Goal: Information Seeking & Learning: Learn about a topic

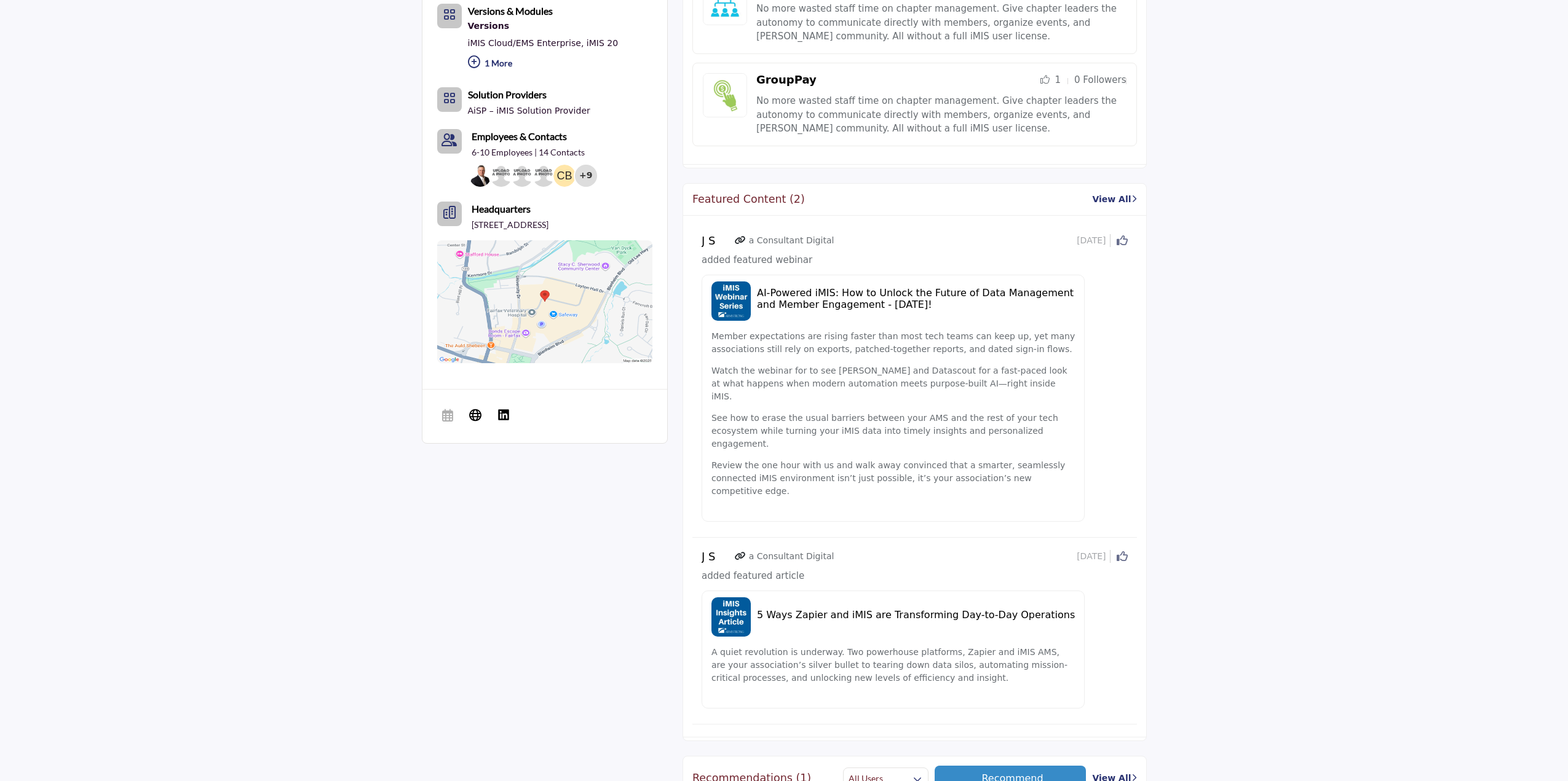
scroll to position [737, 0]
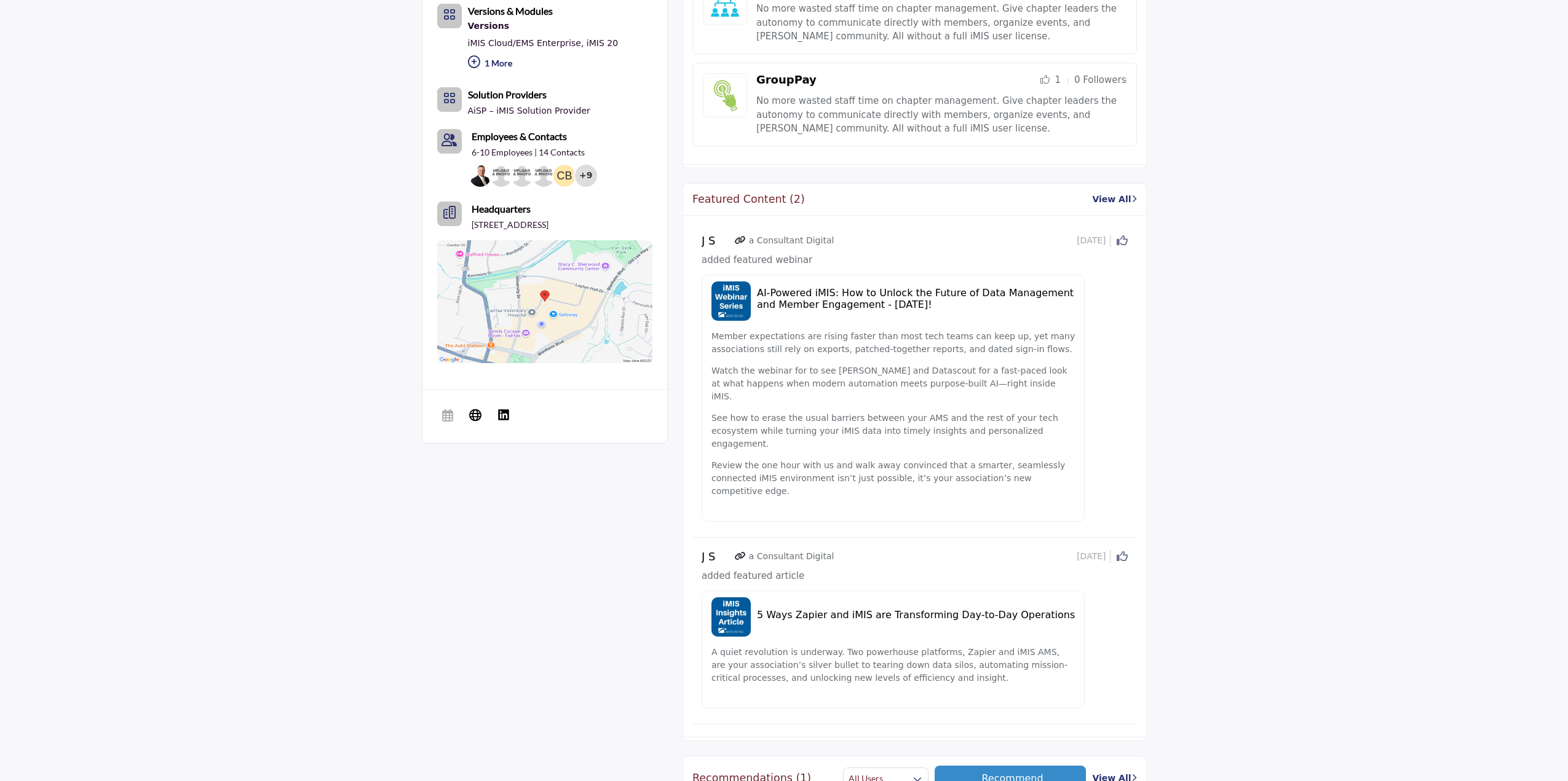
click at [884, 299] on h5 "AI-Powered iMIS: How to Unlock the Future of Data Management and Member Engagem…" at bounding box center [916, 298] width 318 height 24
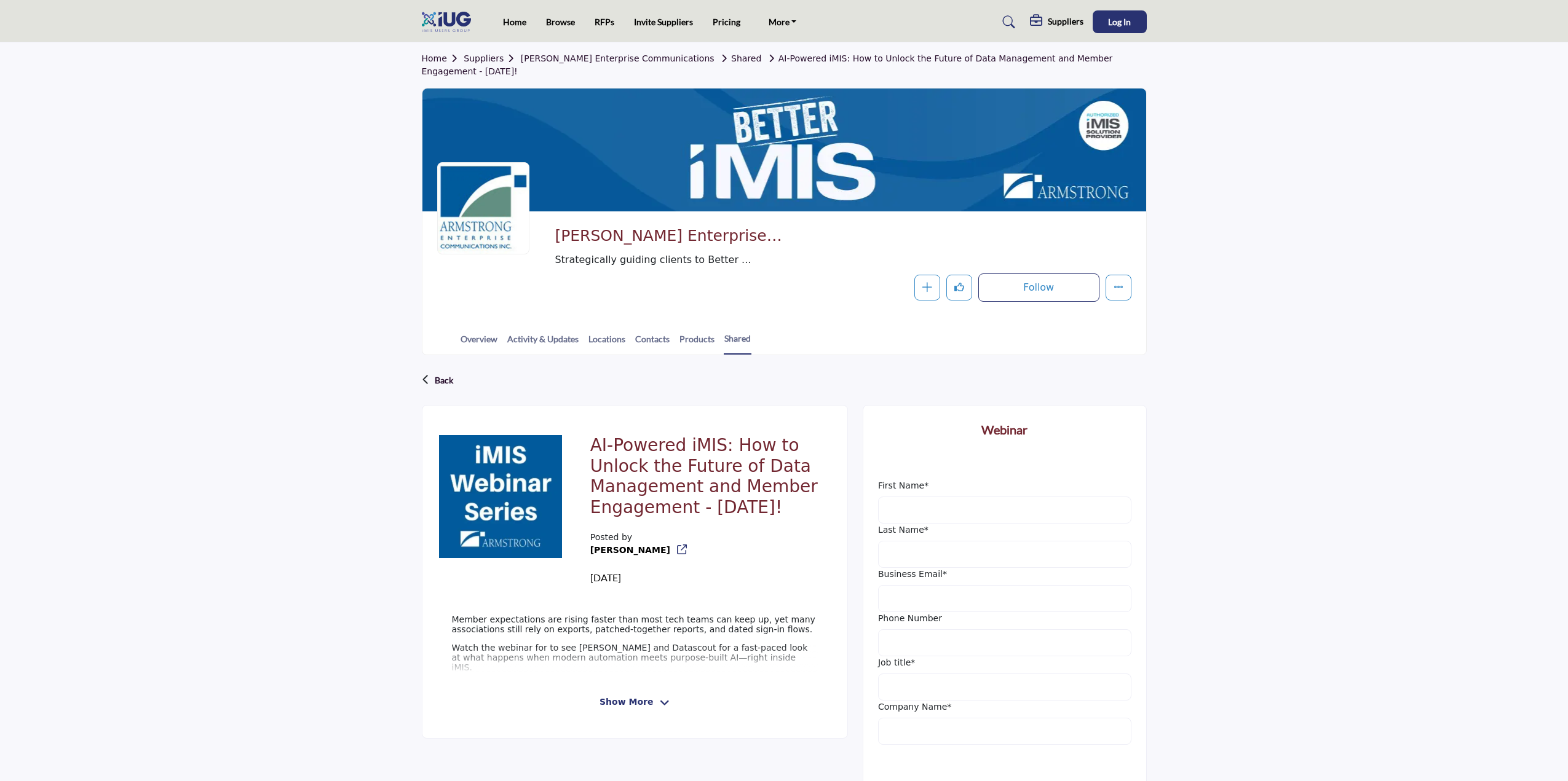
scroll to position [123, 0]
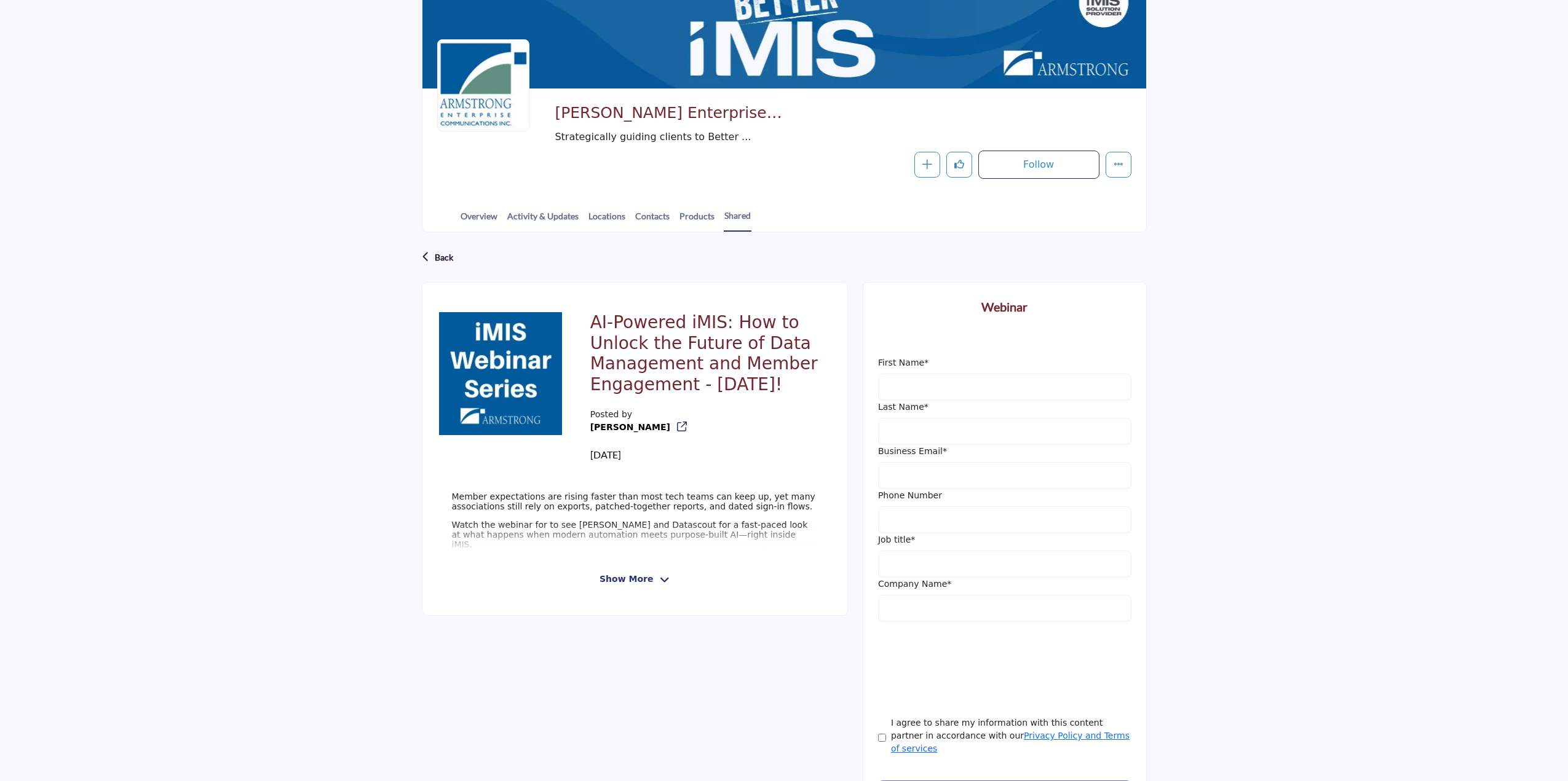
click at [643, 573] on span "Show More" at bounding box center [626, 579] width 53 height 13
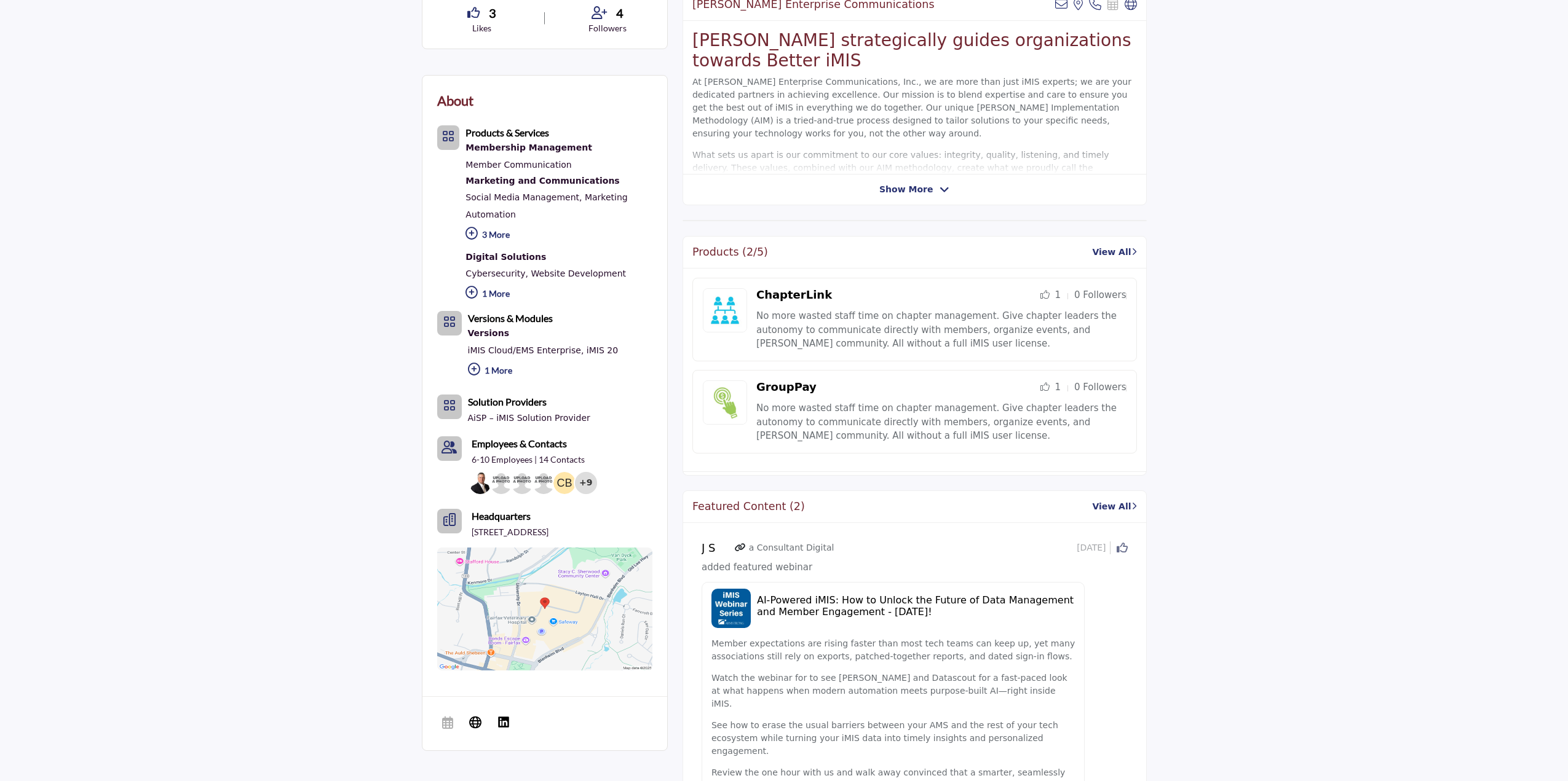
scroll to position [492, 0]
